Goal: Navigation & Orientation: Find specific page/section

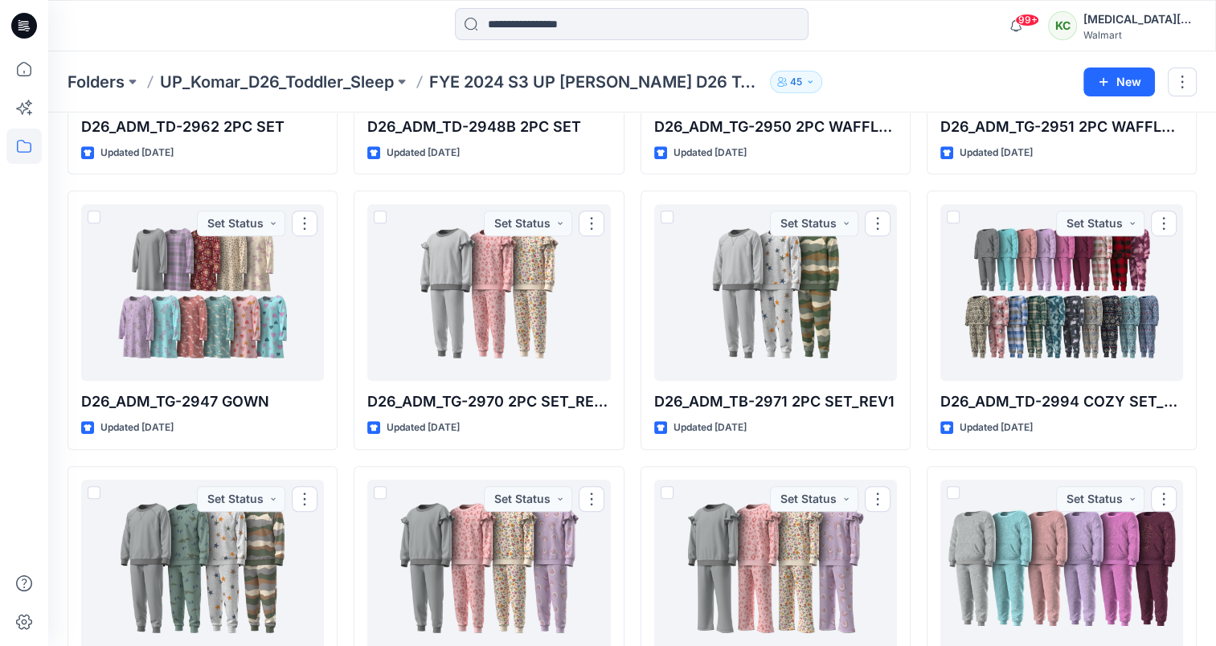
scroll to position [1186, 0]
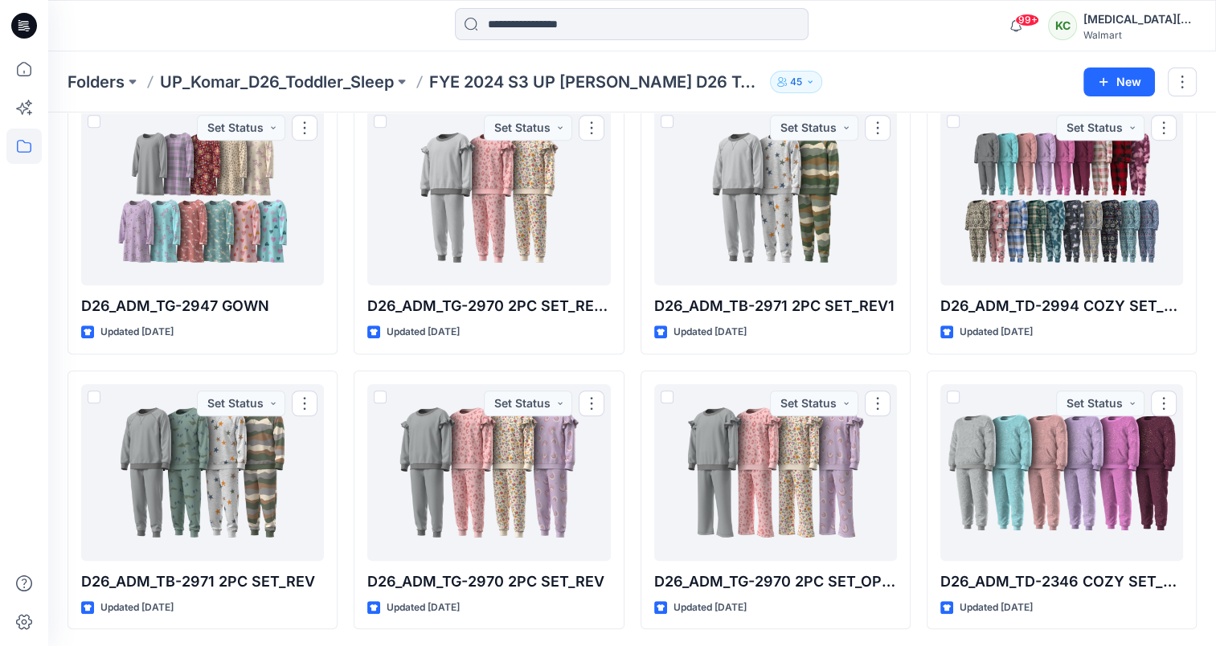
click at [111, 80] on p "Folders" at bounding box center [96, 82] width 57 height 23
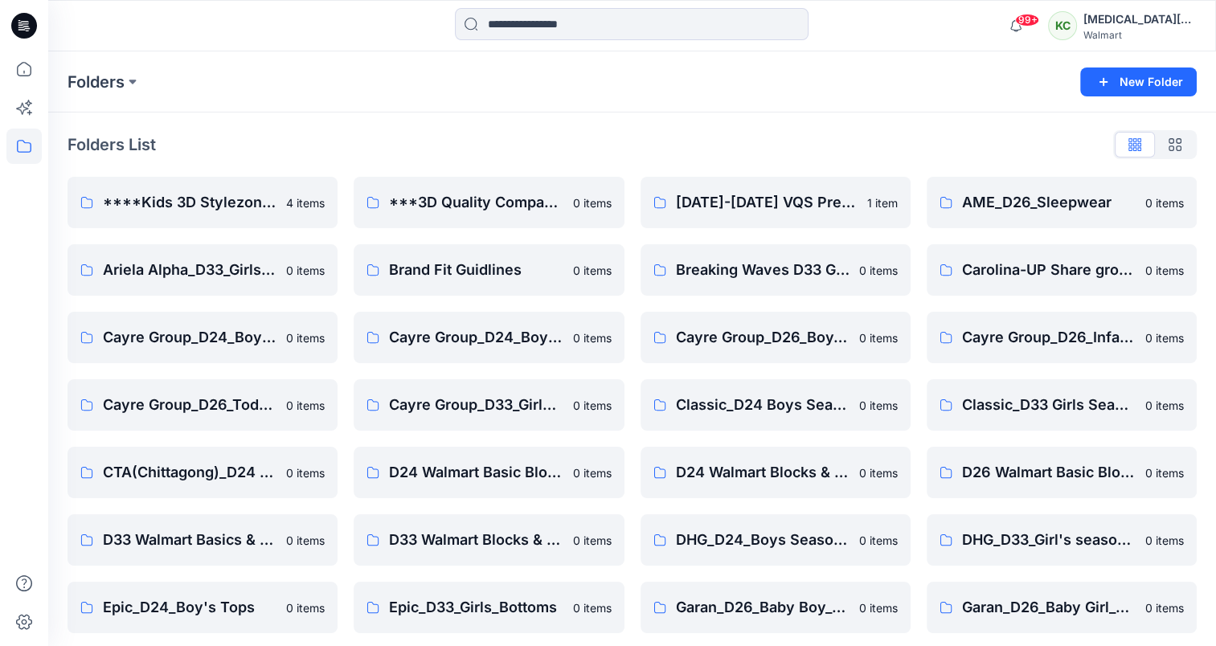
click at [860, 99] on div "Folders New Folder" at bounding box center [632, 81] width 1168 height 61
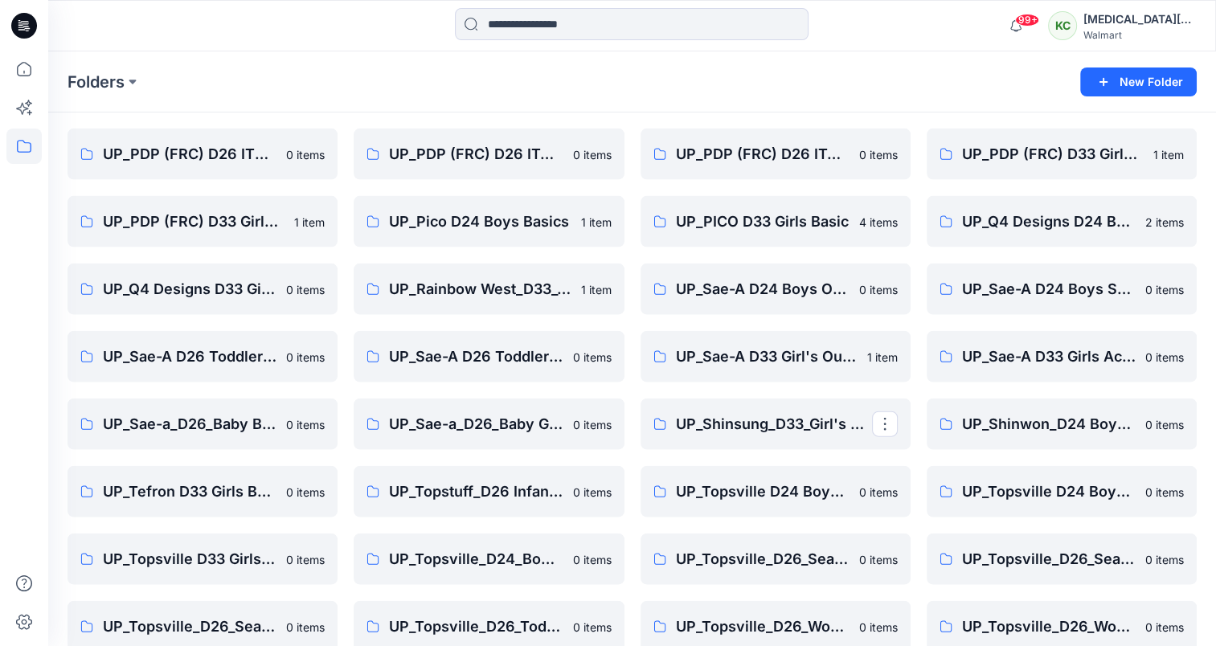
scroll to position [3330, 0]
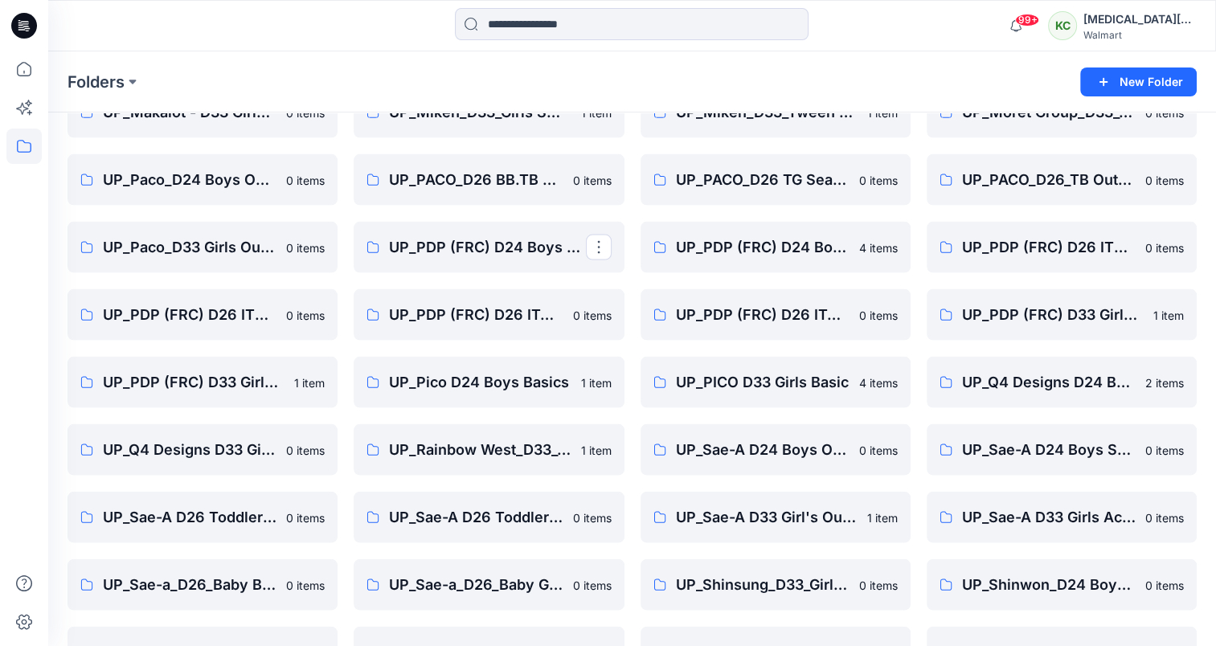
click at [516, 234] on link "UP_PDP (FRC) D24 Boys Outerwear" at bounding box center [489, 247] width 270 height 51
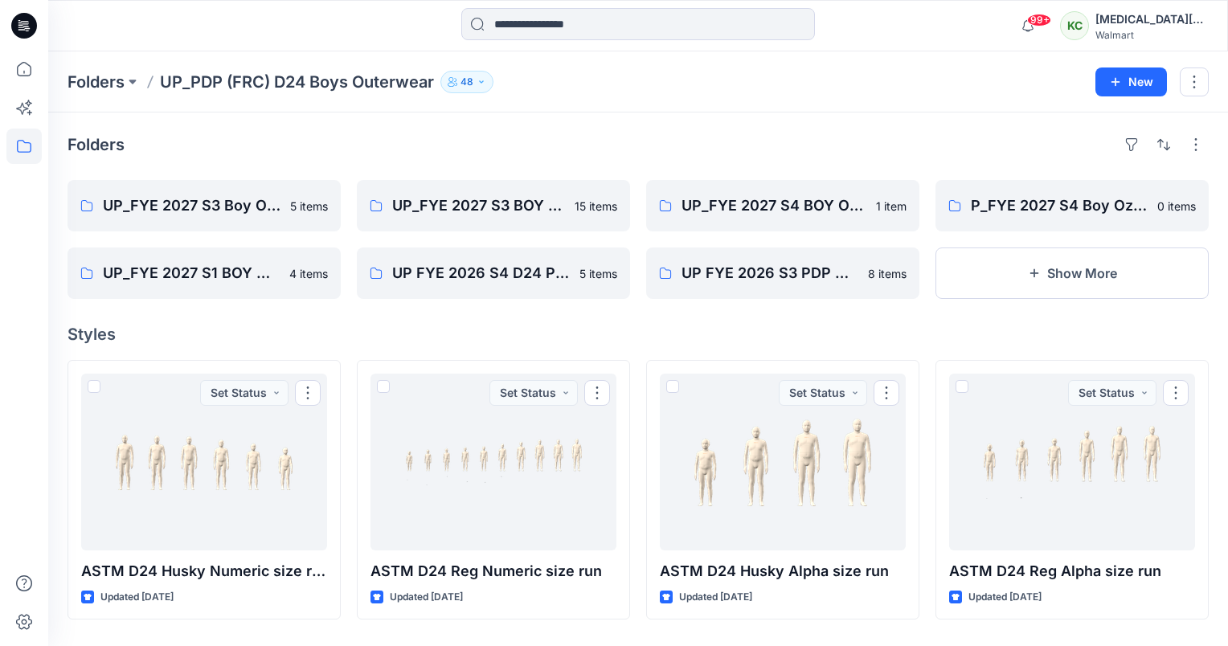
click at [1083, 264] on button "Show More" at bounding box center [1071, 273] width 273 height 51
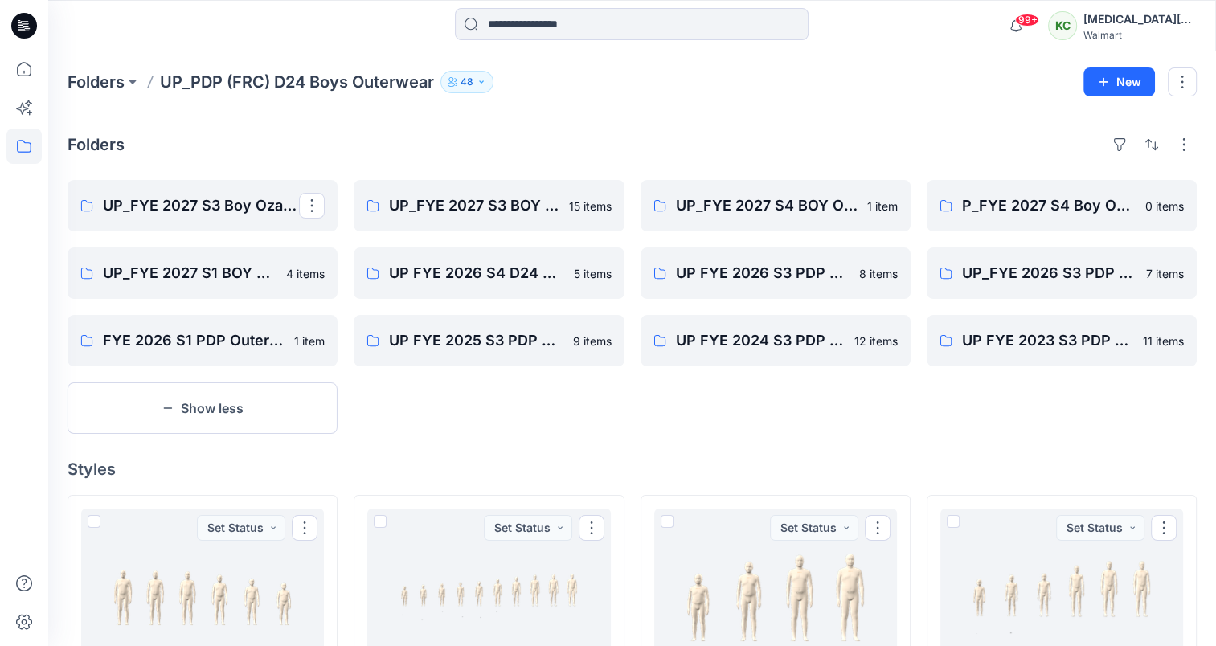
click at [226, 212] on p "UP_FYE 2027 S3 Boy Ozark Trail" at bounding box center [201, 205] width 196 height 23
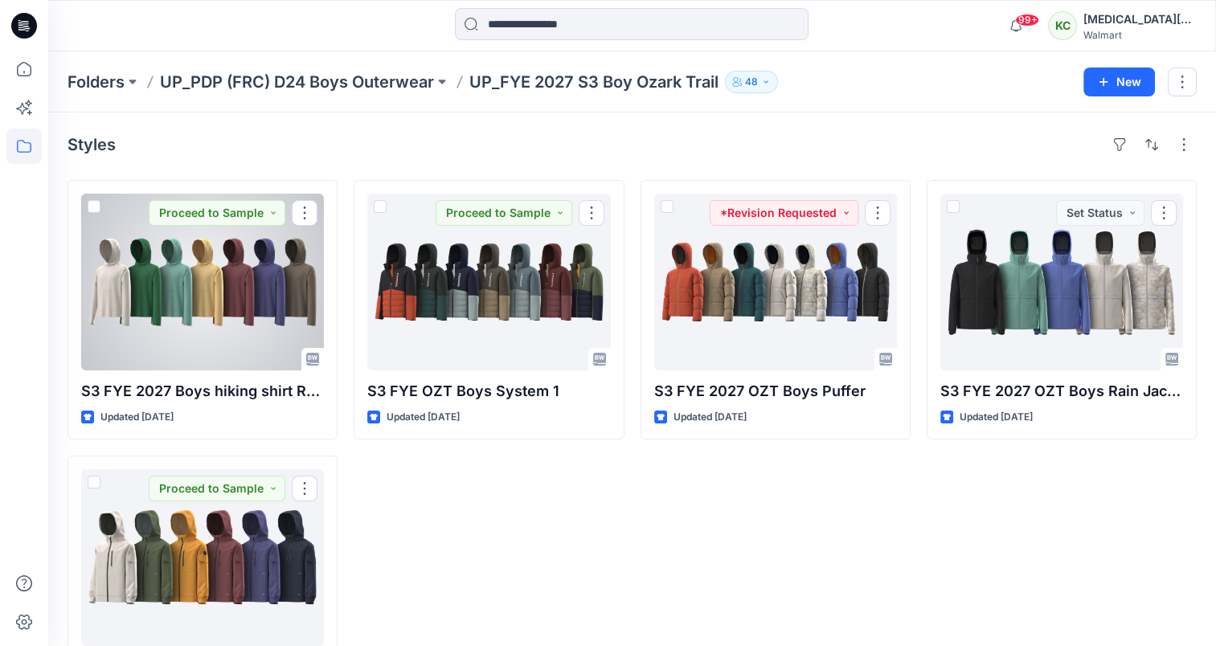
click at [231, 339] on div at bounding box center [202, 282] width 243 height 177
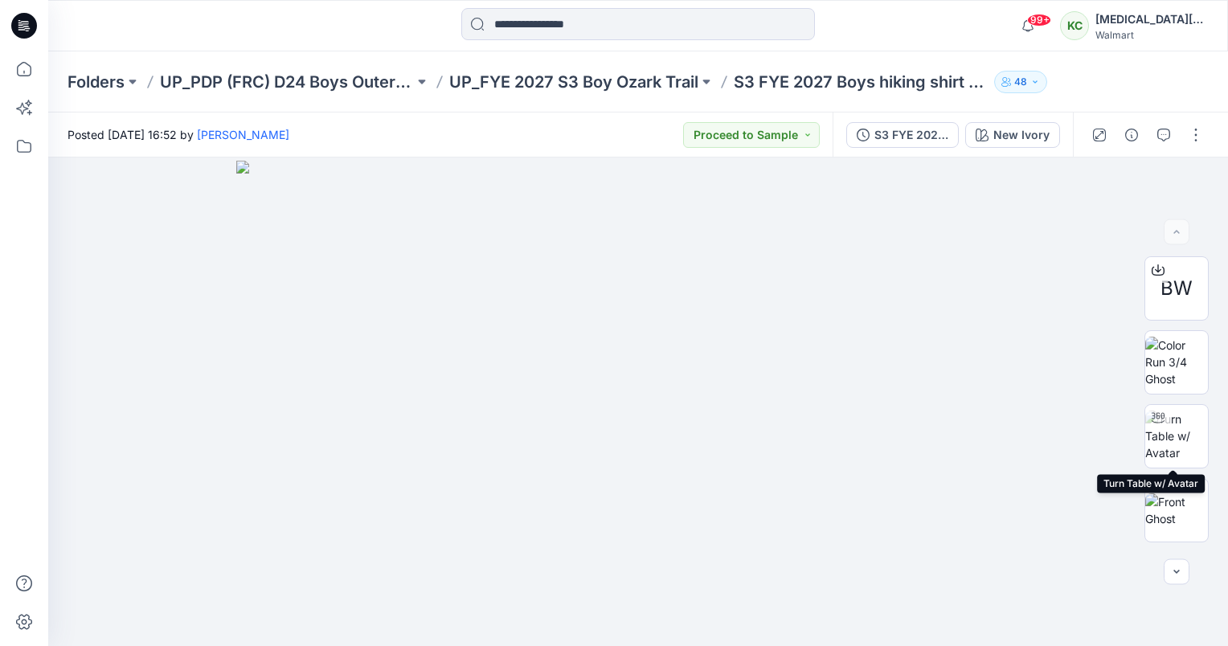
click at [1172, 433] on img at bounding box center [1176, 436] width 63 height 51
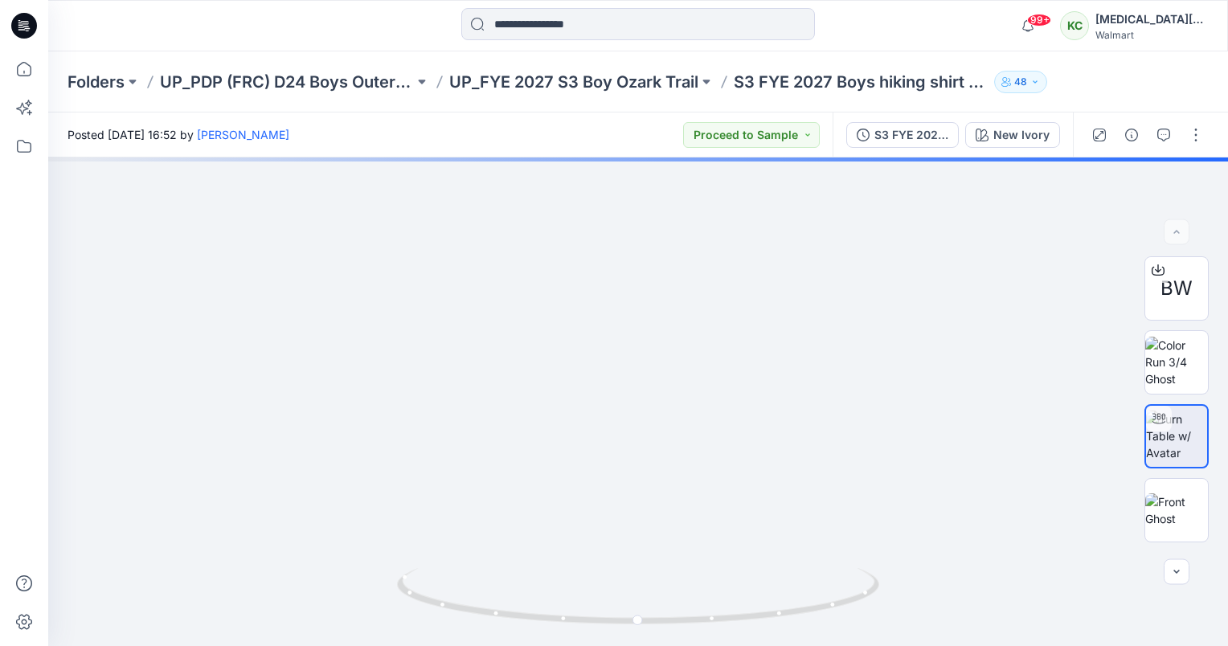
drag, startPoint x: 682, startPoint y: 305, endPoint x: 686, endPoint y: 548, distance: 242.7
click at [686, 548] on img at bounding box center [638, 349] width 1175 height 596
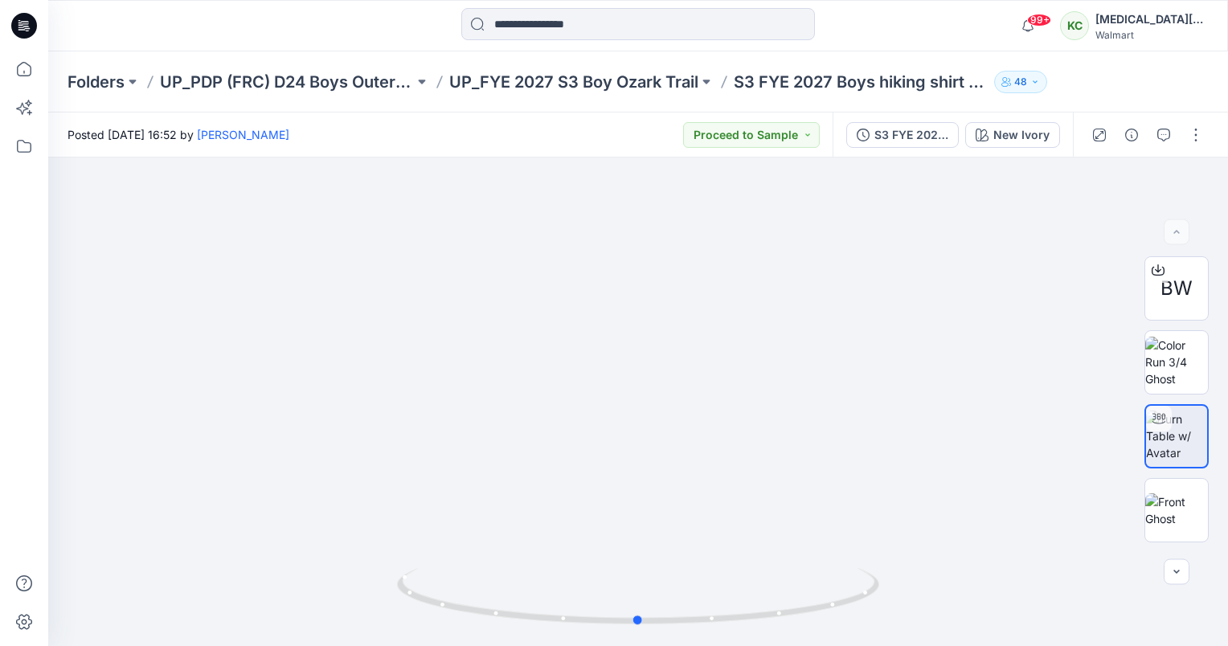
drag, startPoint x: 611, startPoint y: 630, endPoint x: 867, endPoint y: 583, distance: 260.6
click at [867, 583] on icon at bounding box center [640, 598] width 486 height 60
drag, startPoint x: 869, startPoint y: 588, endPoint x: 419, endPoint y: 687, distance: 460.8
click at [419, 645] on html "99+ Notifications Janette Marquardt shared Top Only D26 size 3T dressing layer …" at bounding box center [614, 323] width 1228 height 646
drag, startPoint x: 683, startPoint y: 567, endPoint x: 687, endPoint y: 426, distance: 141.5
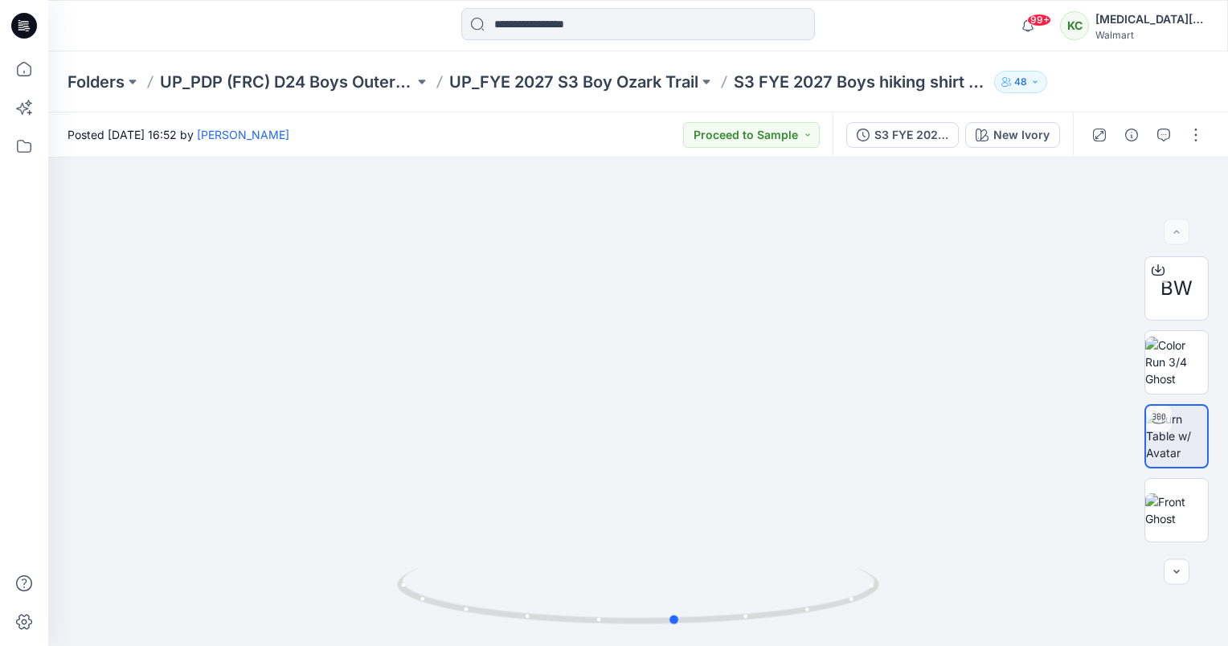
click at [687, 426] on div at bounding box center [638, 402] width 1180 height 489
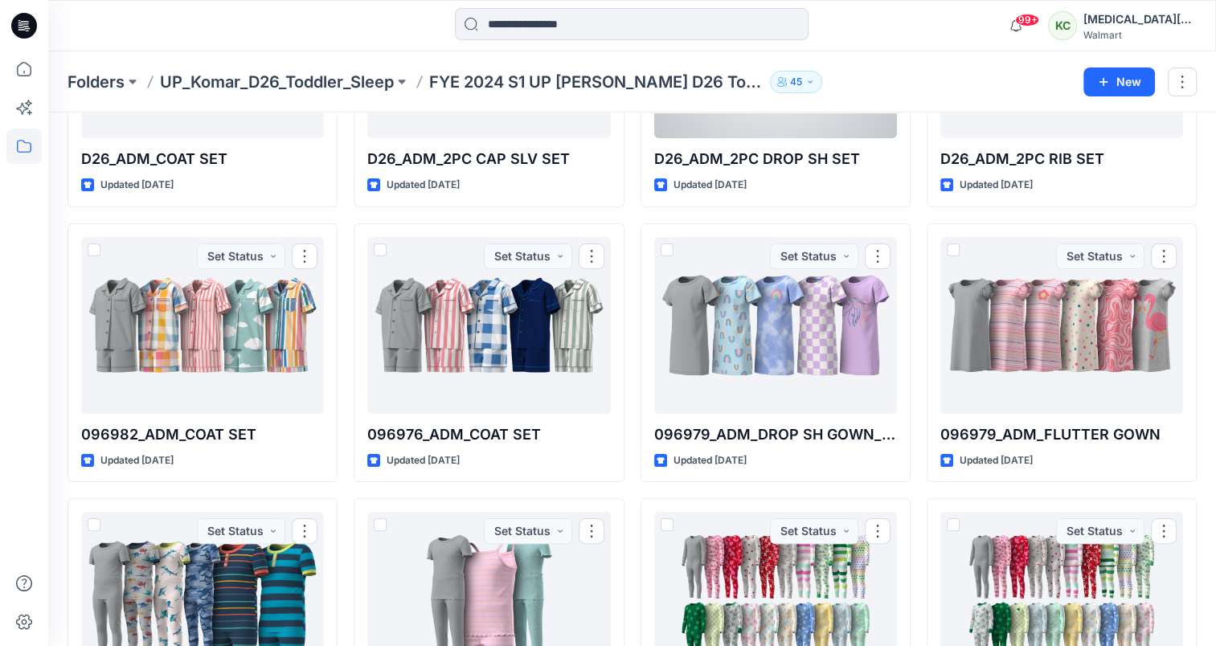
scroll to position [482, 0]
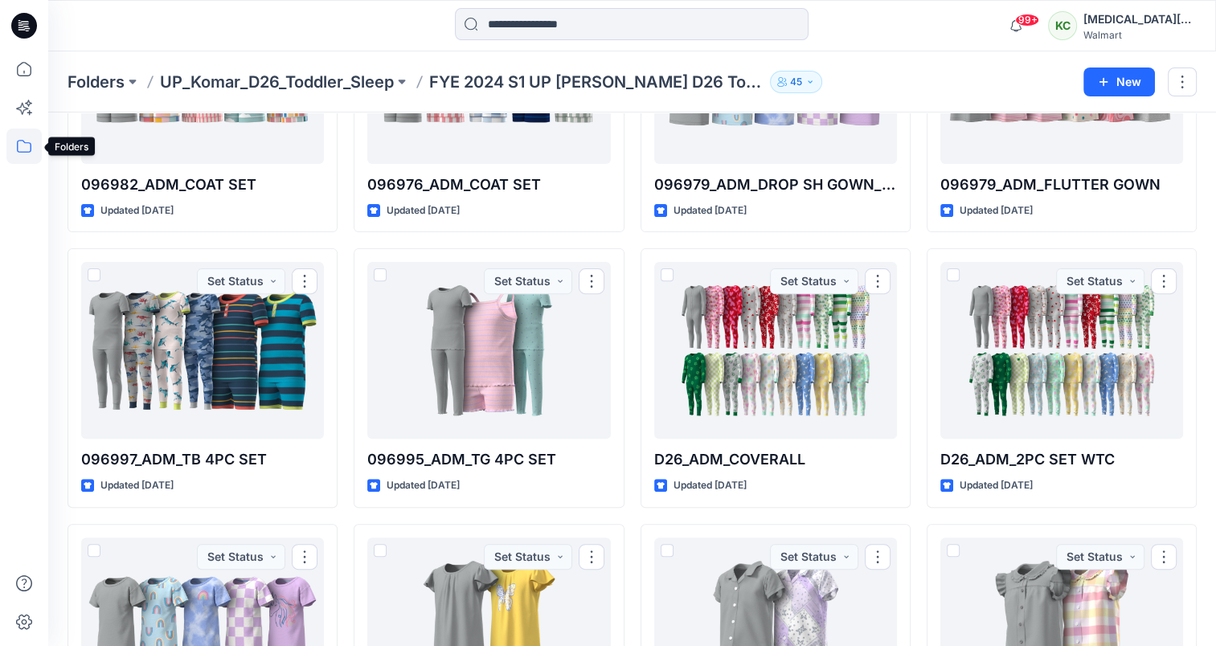
click at [13, 145] on icon at bounding box center [23, 146] width 35 height 35
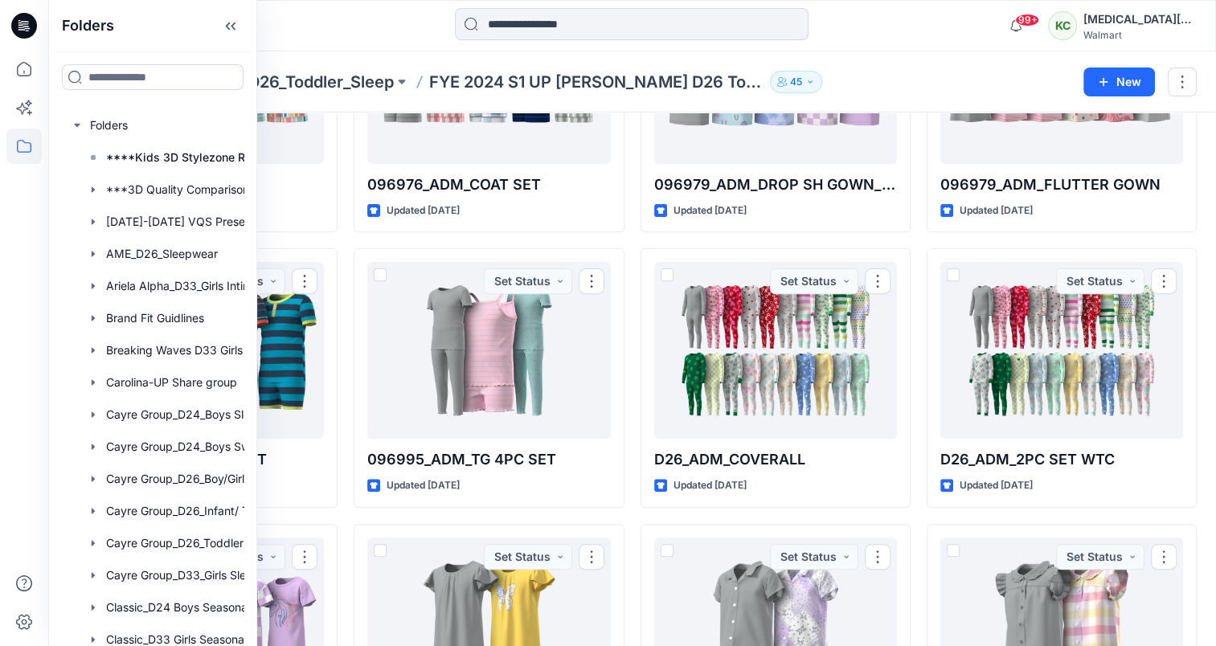
click at [108, 126] on div at bounding box center [173, 125] width 225 height 32
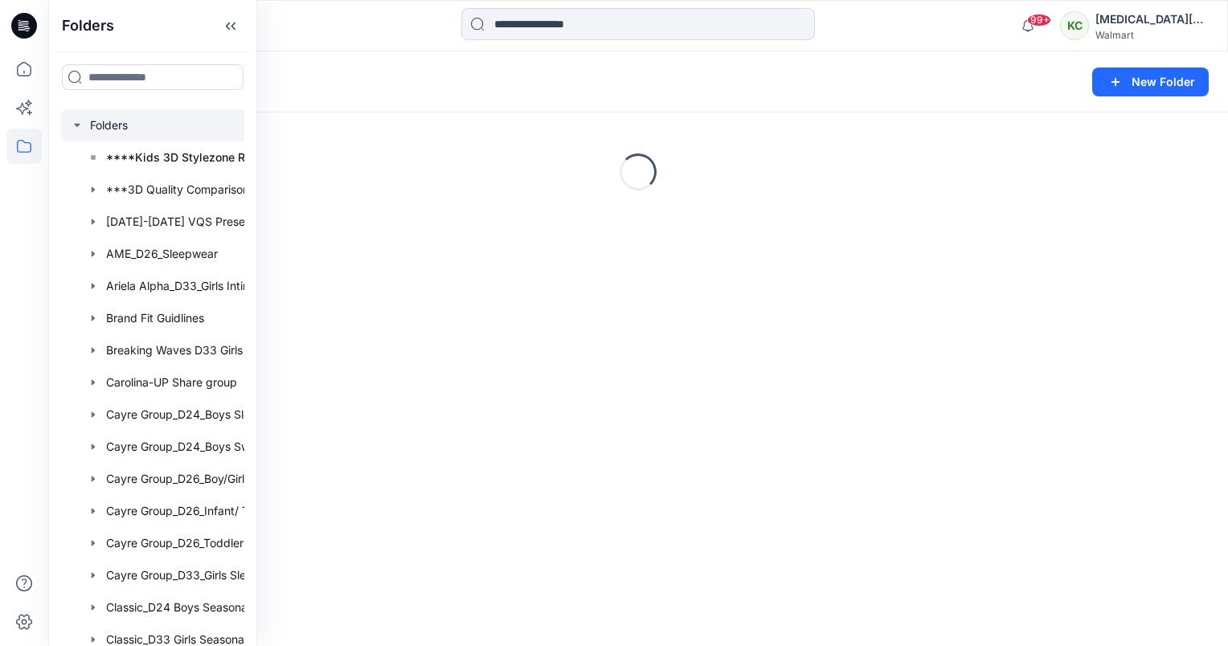
click at [460, 94] on div "Folders New Folder" at bounding box center [638, 81] width 1180 height 61
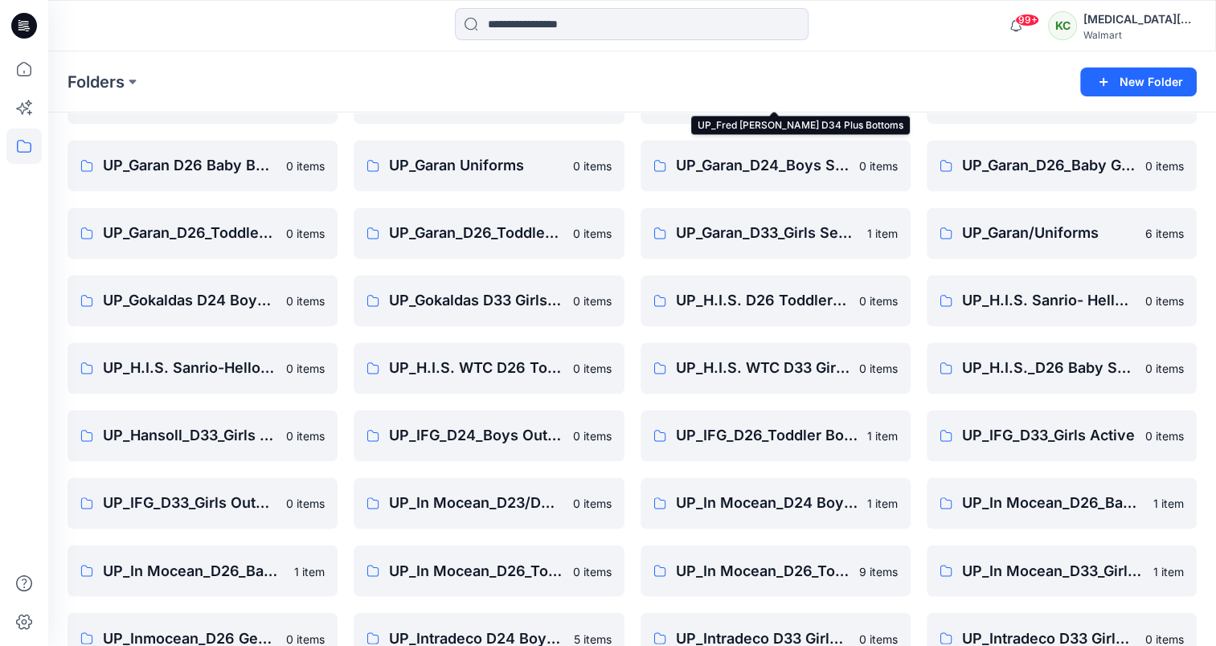
scroll to position [2593, 0]
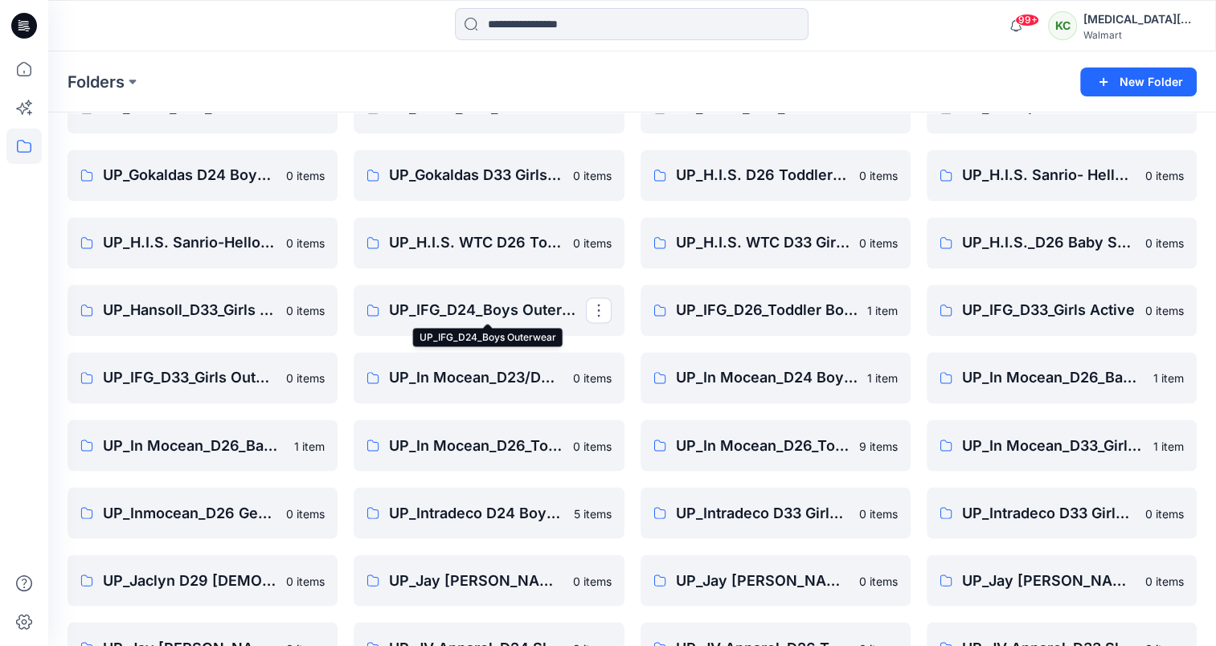
click at [449, 302] on p "UP_IFG_D24_Boys Outerwear" at bounding box center [487, 310] width 196 height 23
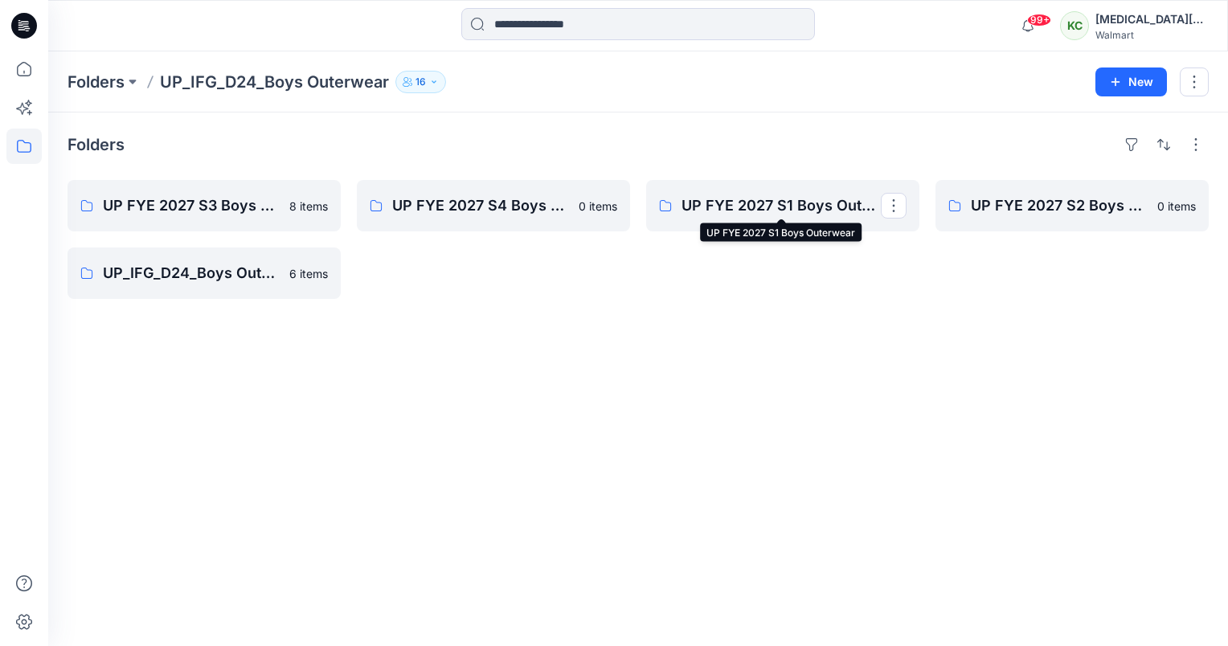
click at [730, 202] on p "UP FYE 2027 S1 Boys Outerwear" at bounding box center [780, 205] width 199 height 23
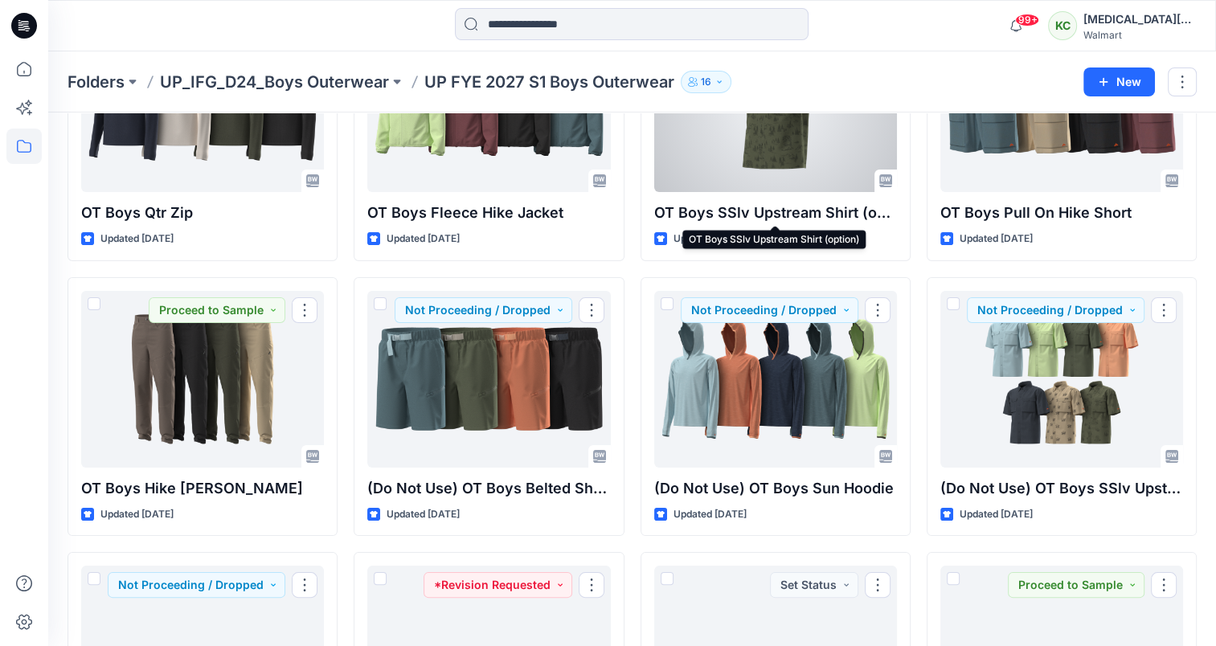
scroll to position [362, 0]
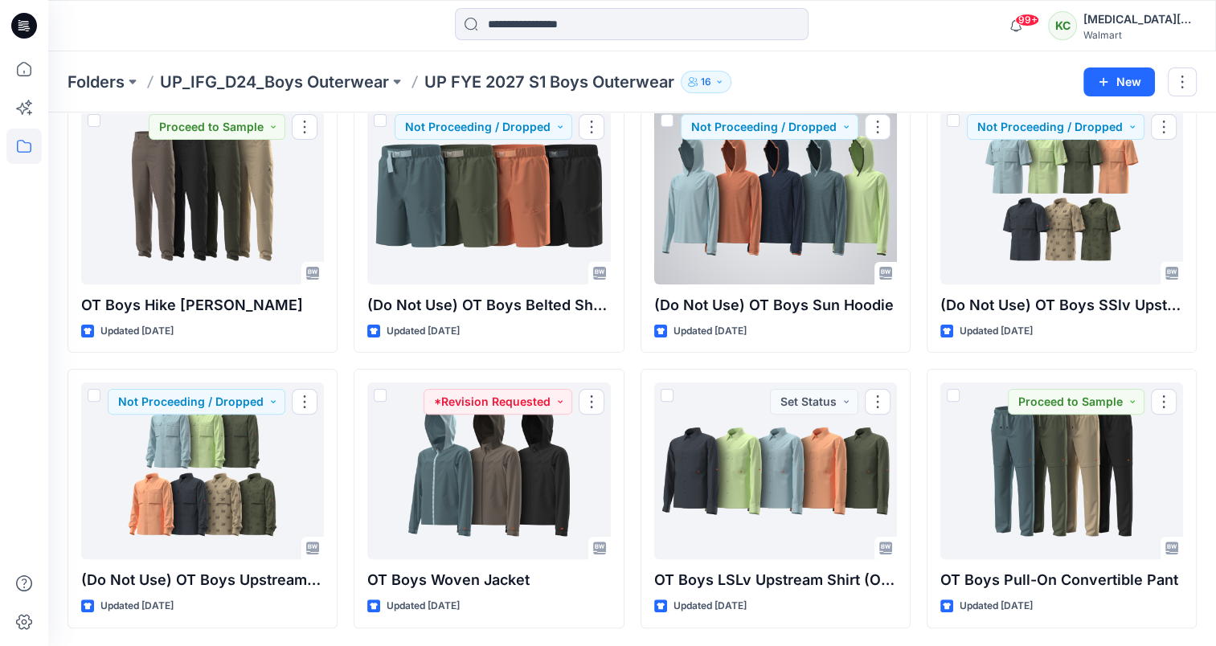
click at [761, 227] on div at bounding box center [775, 196] width 243 height 177
